Goal: Transaction & Acquisition: Download file/media

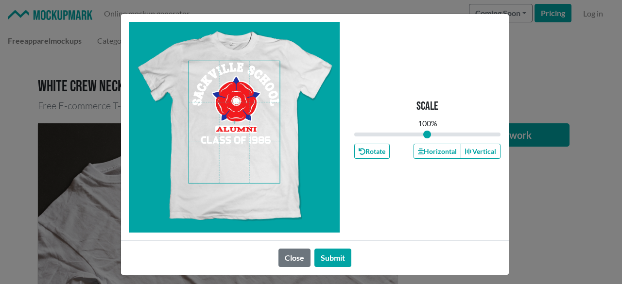
click at [268, 111] on span at bounding box center [234, 122] width 91 height 122
click at [429, 155] on button "Horizontal" at bounding box center [438, 151] width 48 height 15
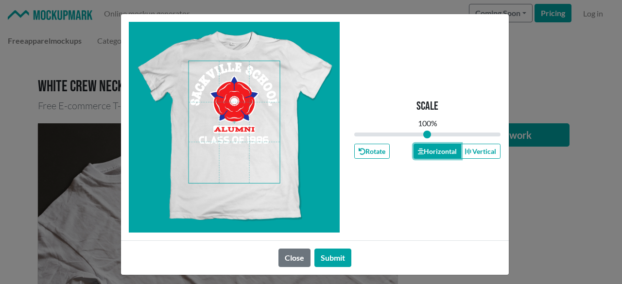
click at [429, 155] on button "Horizontal" at bounding box center [438, 151] width 48 height 15
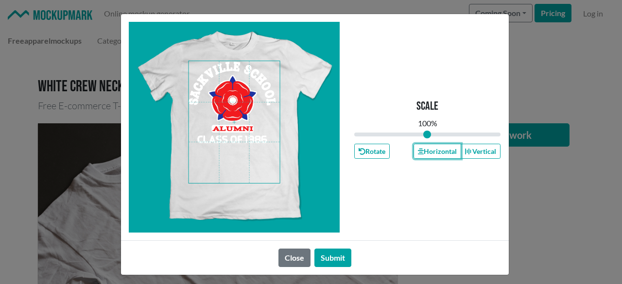
click at [262, 117] on span at bounding box center [234, 122] width 91 height 122
click at [421, 153] on button "Horizontal" at bounding box center [438, 151] width 48 height 15
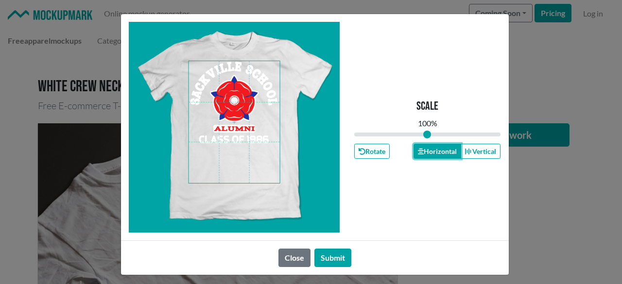
click at [421, 153] on button "Horizontal" at bounding box center [438, 151] width 48 height 15
click at [340, 253] on button "Submit" at bounding box center [333, 258] width 37 height 18
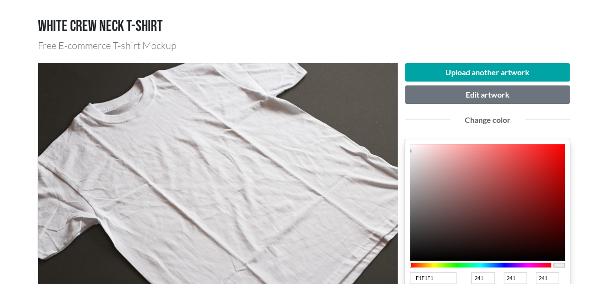
scroll to position [81, 0]
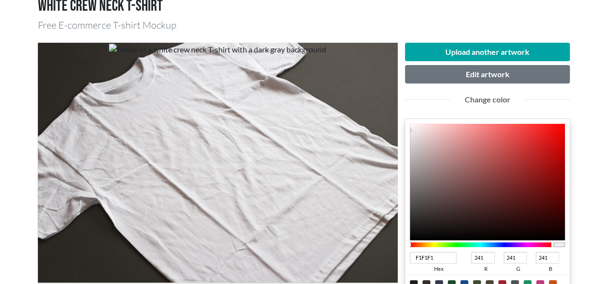
type input "C44444"
type input "196"
type input "68"
type input "C24242"
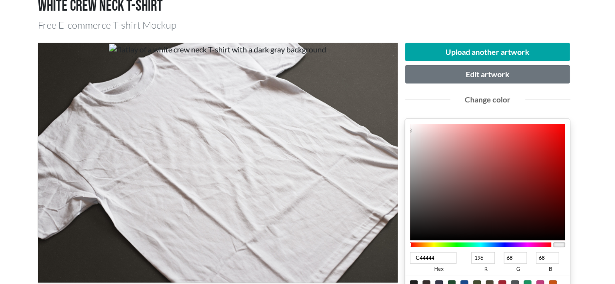
type input "194"
type input "66"
type input "C24141"
type input "65"
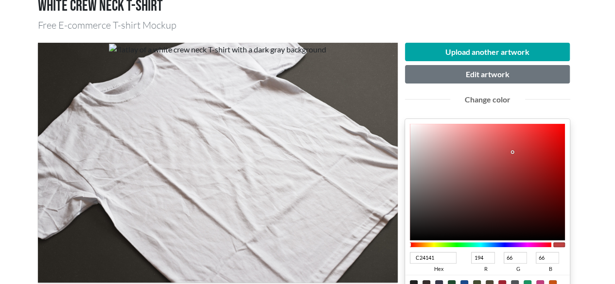
type input "65"
type input "C04040"
type input "192"
type input "64"
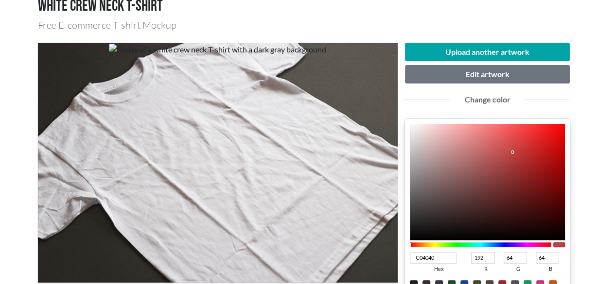
type input "BF3E3E"
type input "191"
type input "62"
type input "B72B2B"
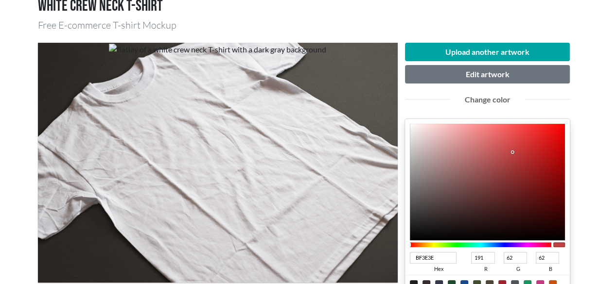
type input "183"
type input "43"
type input "B71B1B"
type input "27"
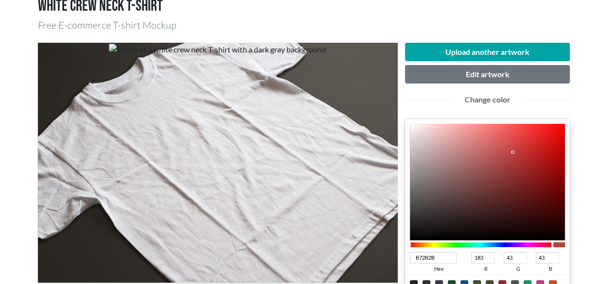
type input "27"
type input "B90D0D"
type input "185"
type input "13"
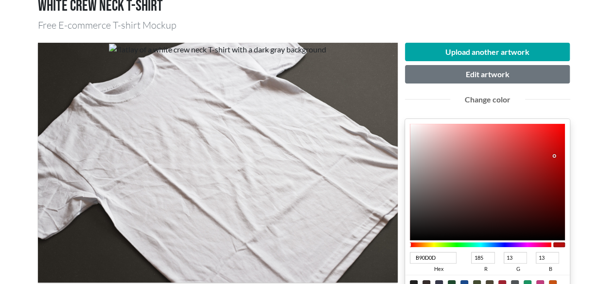
type input "BA0000"
type input "186"
type input "0"
type input "BC0000"
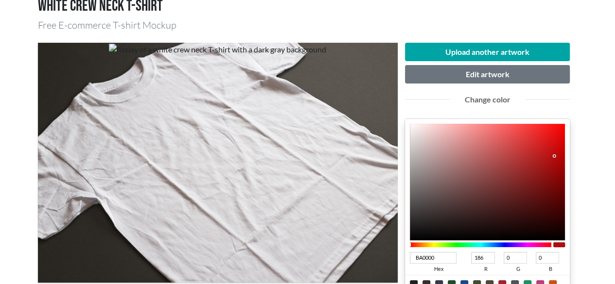
type input "188"
type input "BD0000"
type input "189"
type input "BE0000"
type input "190"
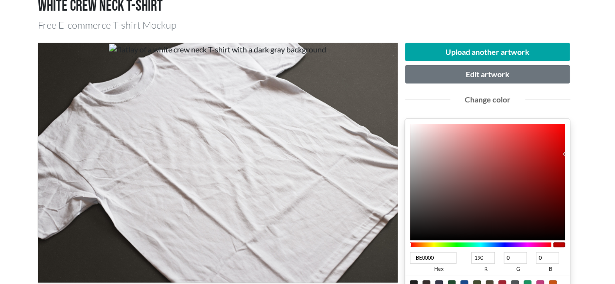
type input "BF0000"
type input "191"
type input "C00000"
type input "192"
type input "C20000"
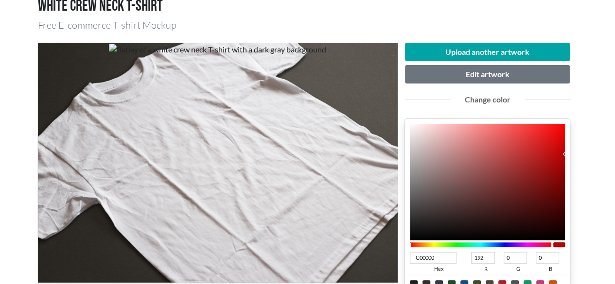
type input "194"
type input "C40000"
type input "196"
type input "C50000"
type input "197"
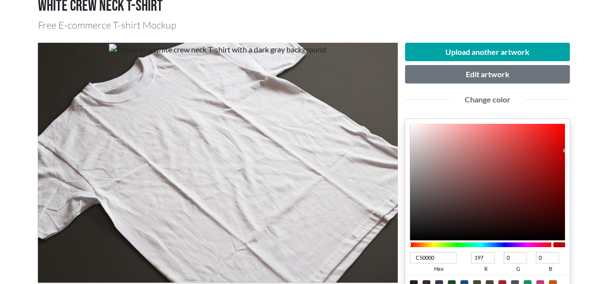
type input "C60000"
type input "198"
drag, startPoint x: 512, startPoint y: 150, endPoint x: 587, endPoint y: 149, distance: 75.9
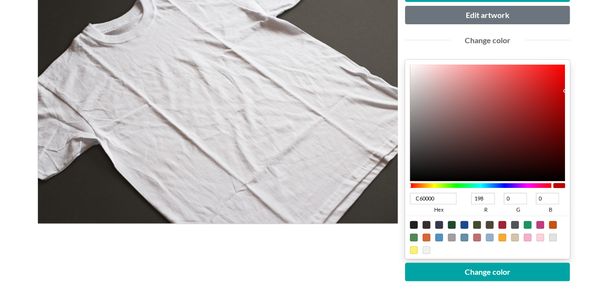
scroll to position [162, 0]
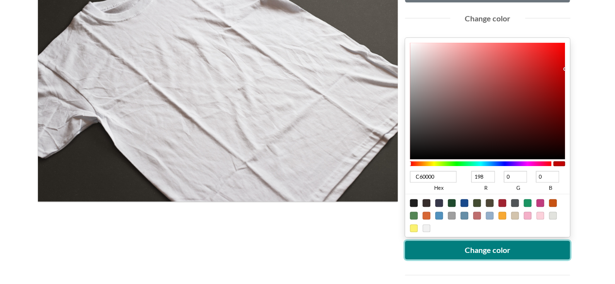
click at [510, 254] on button "Change color" at bounding box center [487, 250] width 165 height 18
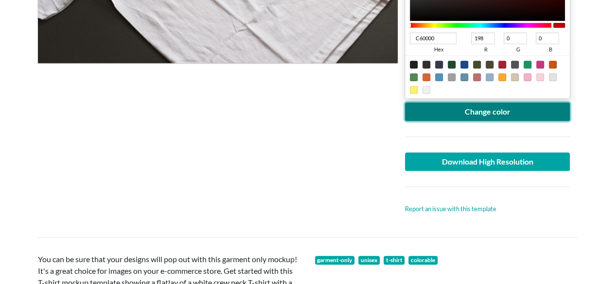
scroll to position [324, 0]
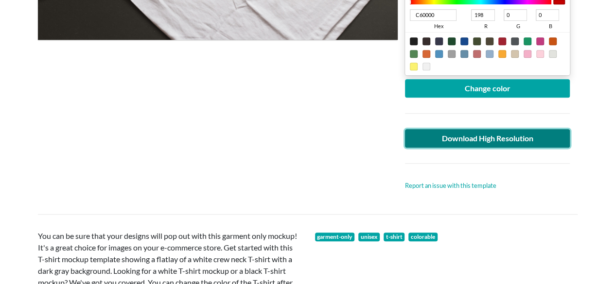
click at [522, 141] on link "Download High Resolution" at bounding box center [487, 138] width 165 height 18
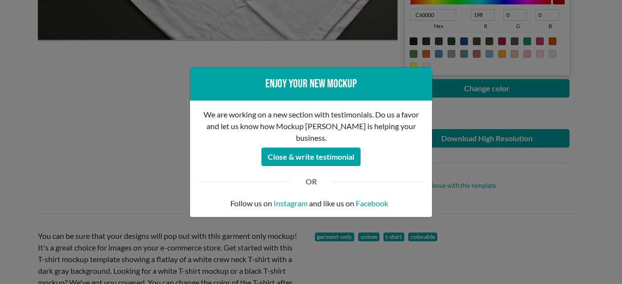
click at [106, 134] on div "Enjoy your new mockup We are working on a new section with testimonials. Do us …" at bounding box center [311, 142] width 622 height 284
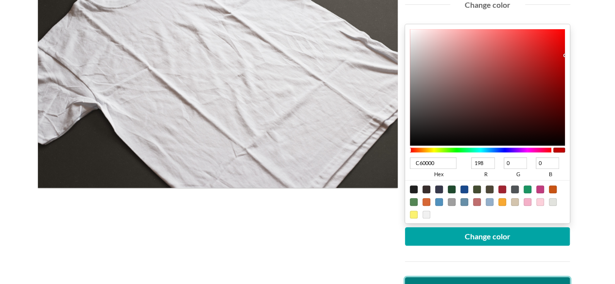
scroll to position [162, 0]
